Goal: Task Accomplishment & Management: Manage account settings

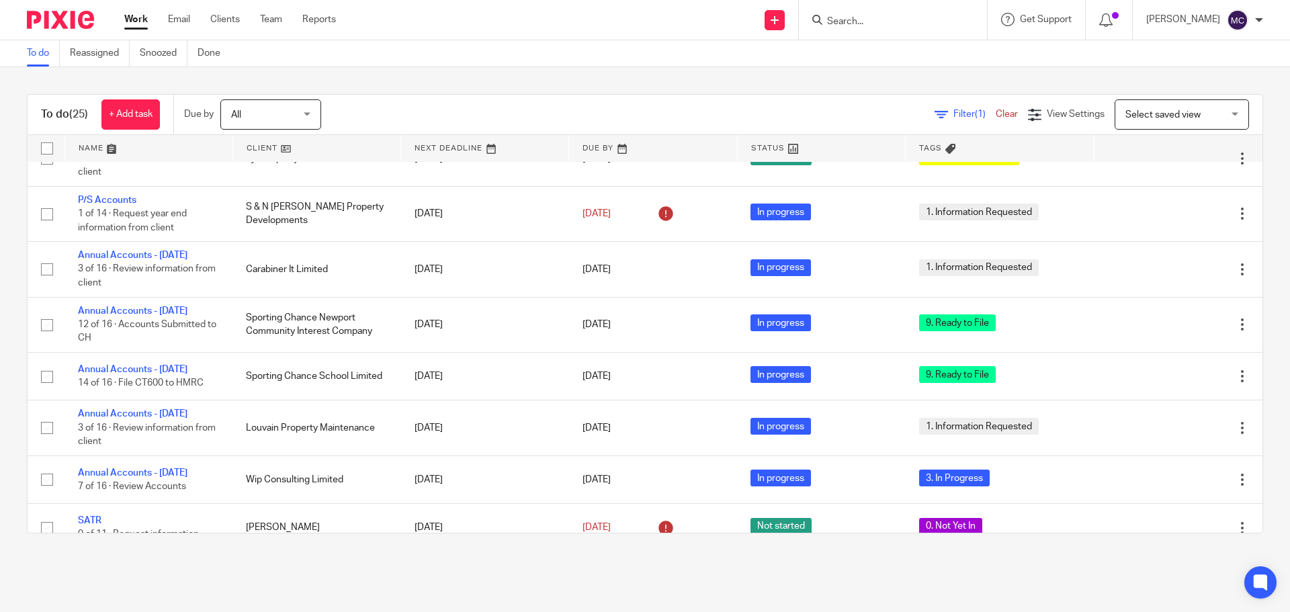
scroll to position [403, 0]
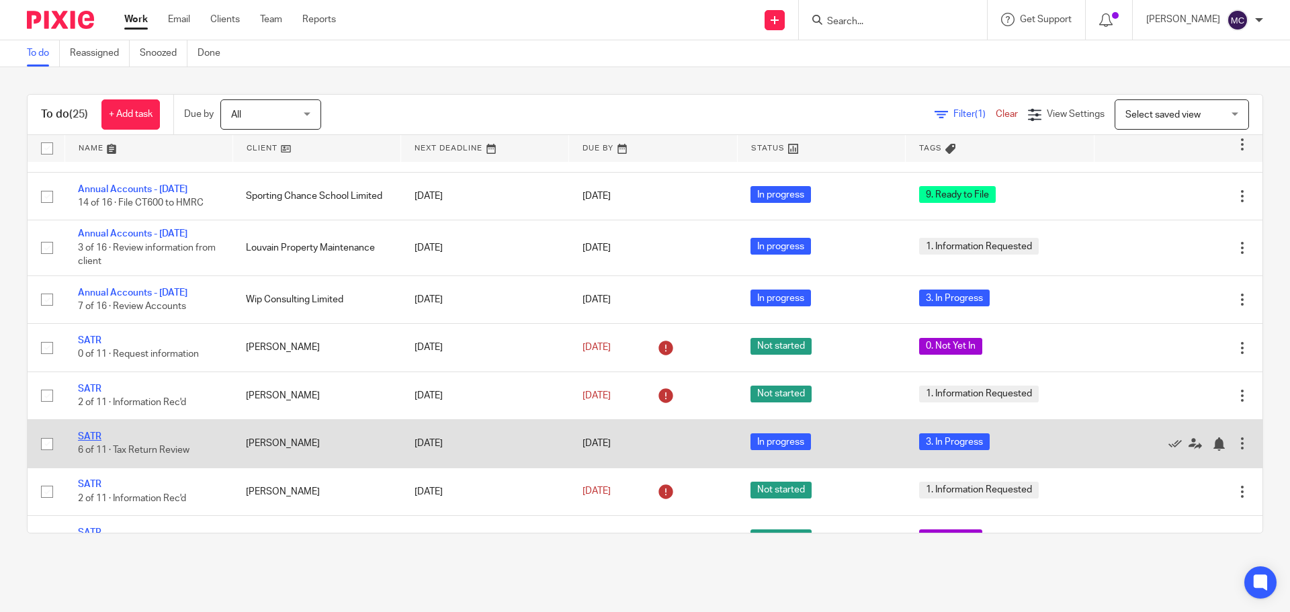
click at [91, 441] on link "SATR" at bounding box center [90, 436] width 24 height 9
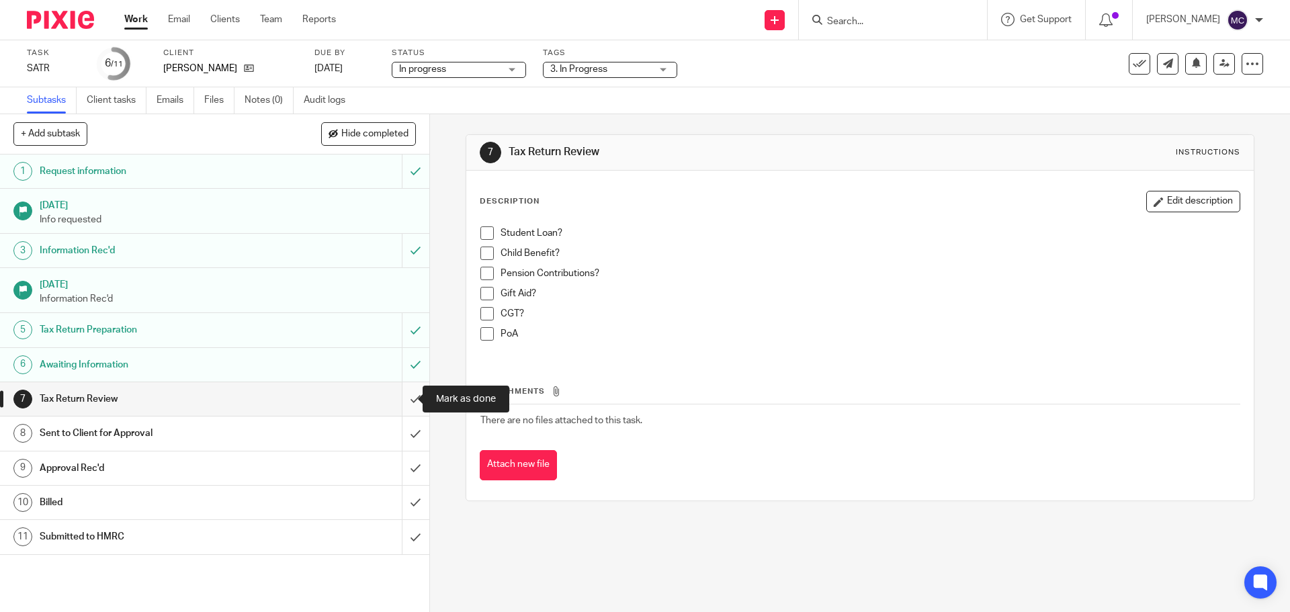
click at [400, 396] on input "submit" at bounding box center [214, 399] width 429 height 34
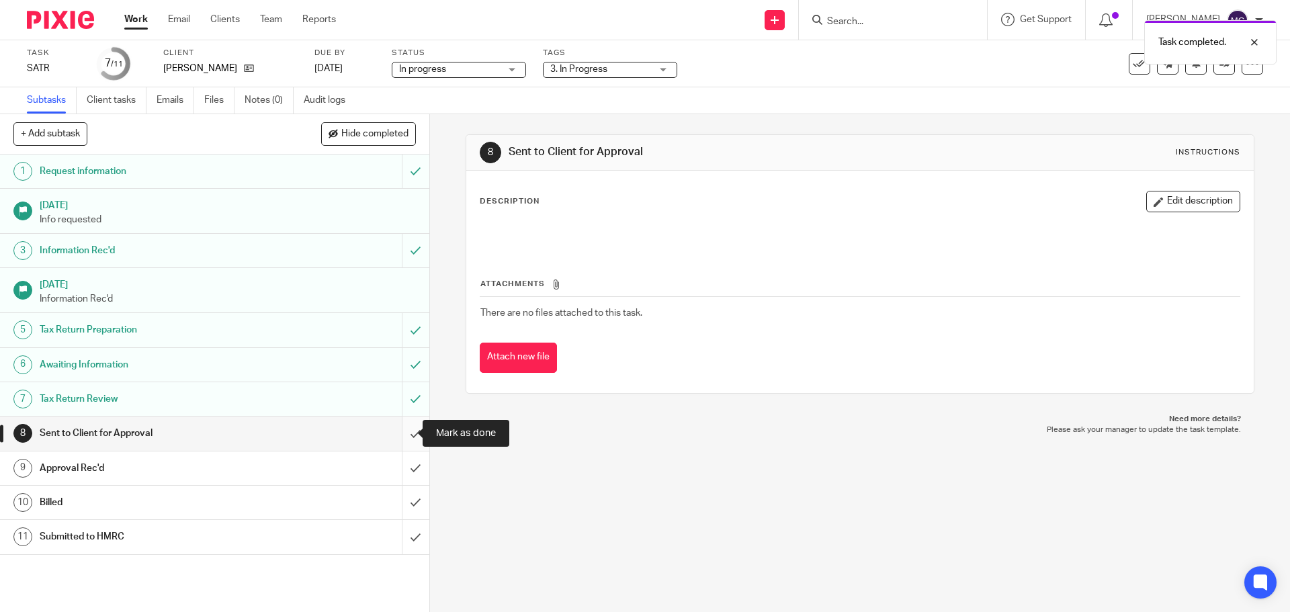
click at [402, 435] on input "submit" at bounding box center [214, 433] width 429 height 34
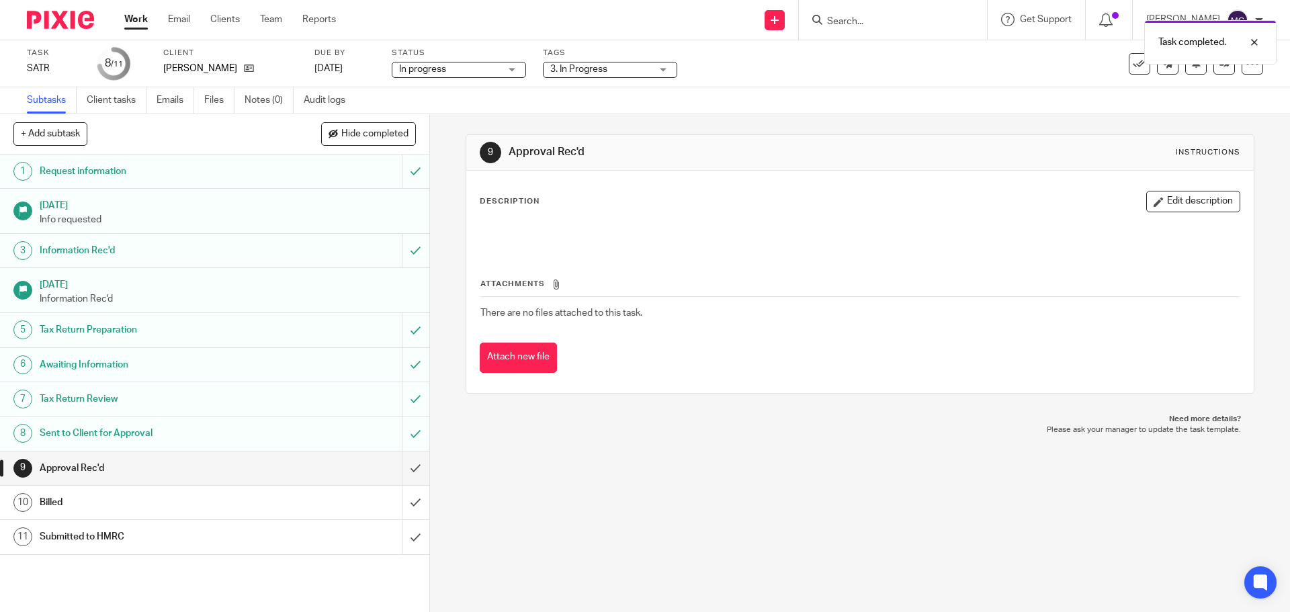
click at [665, 66] on div "3. In Progress" at bounding box center [610, 70] width 134 height 16
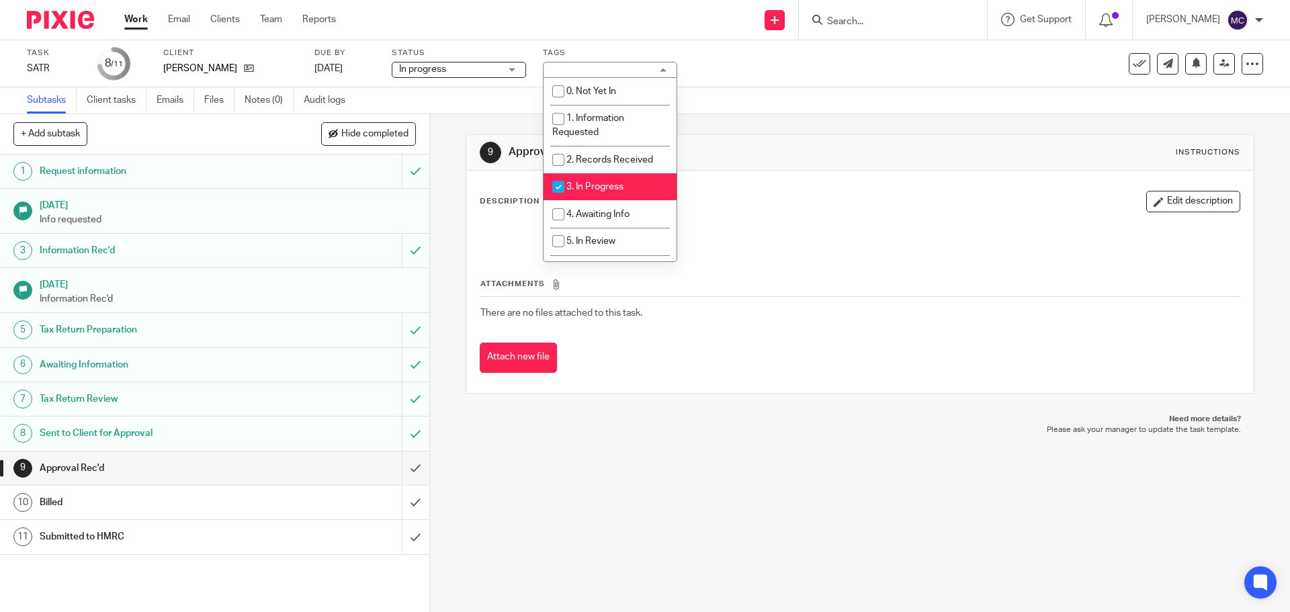
click at [586, 184] on span "3. In Progress" at bounding box center [594, 186] width 57 height 9
checkbox input "false"
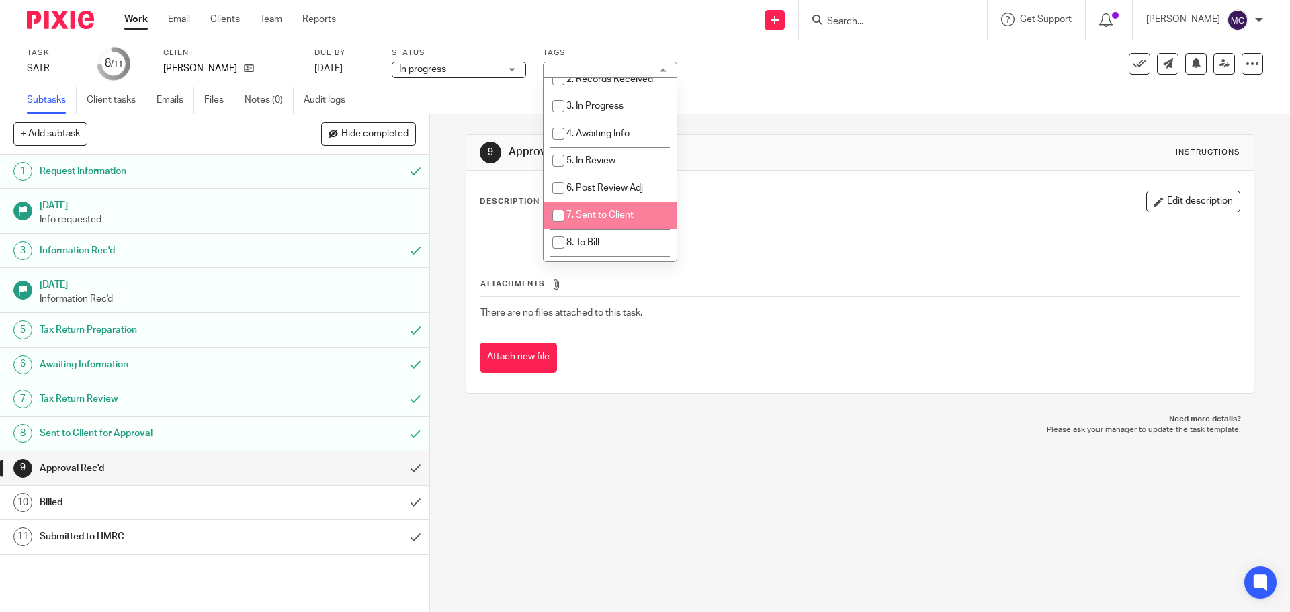
click at [578, 208] on li "7. Sent to Client" at bounding box center [609, 216] width 133 height 28
checkbox input "true"
click at [138, 17] on link "Work" at bounding box center [136, 19] width 24 height 13
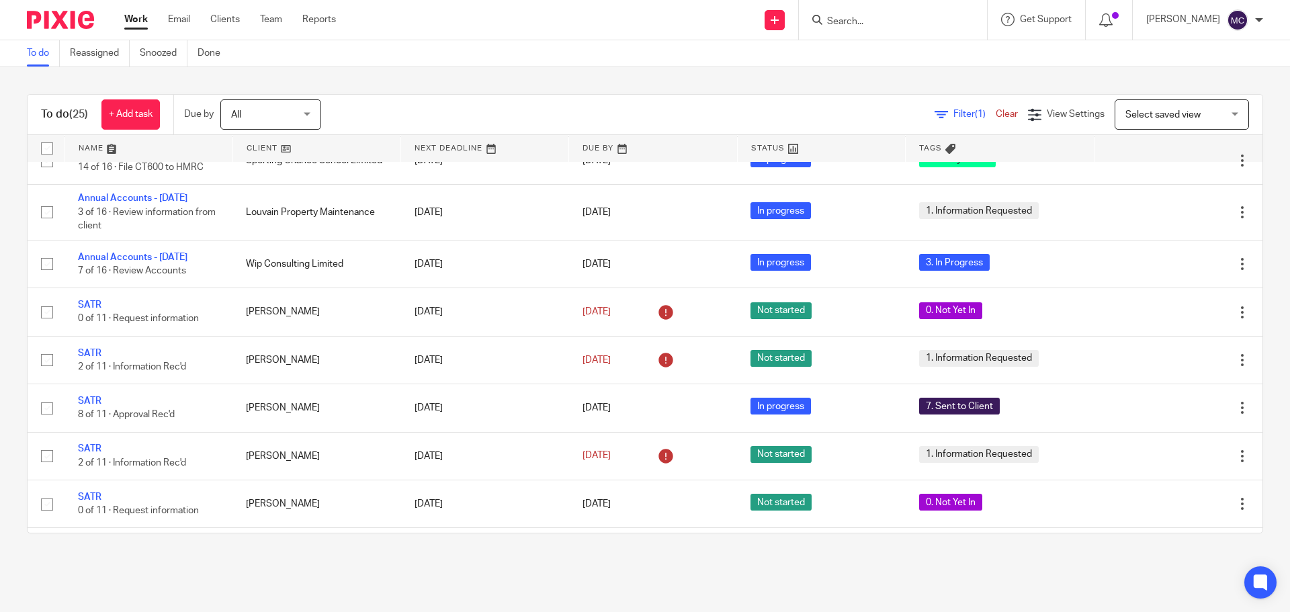
scroll to position [36, 0]
